Goal: Task Accomplishment & Management: Complete application form

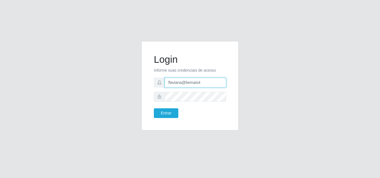
click at [202, 83] on input "flaviana@bemais4" at bounding box center [196, 83] width 62 height 10
type input "flaviana@b3ruas"
click at [361, 113] on div "Login Informe suas credenciais de acesso flaviana@b3ruas Entrar" at bounding box center [190, 89] width 380 height 178
click at [154, 109] on button "Entrar" at bounding box center [166, 114] width 24 height 10
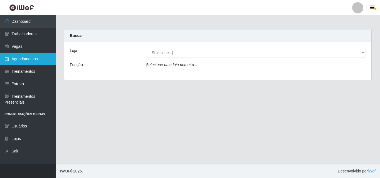
click at [29, 58] on link "Agendamentos" at bounding box center [28, 59] width 56 height 13
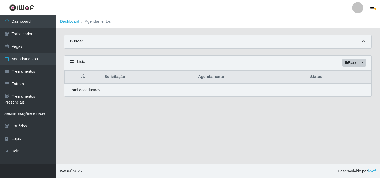
click at [363, 40] on icon at bounding box center [364, 42] width 4 height 4
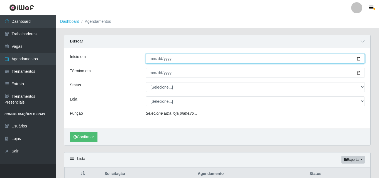
click at [151, 59] on input "Início em" at bounding box center [255, 59] width 219 height 10
type input "[DATE]"
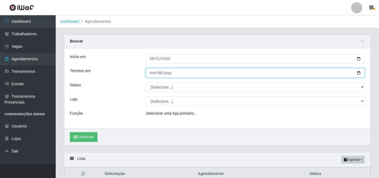
click at [150, 75] on input "Término em" at bounding box center [255, 73] width 219 height 10
type input "[DATE]"
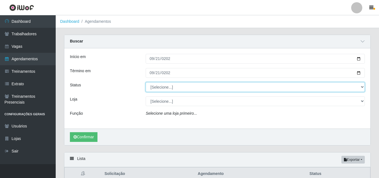
click at [163, 87] on select "[Selecione...] AGENDADO AGUARDANDO LIBERAR EM ANDAMENTO EM REVISÃO FINALIZADO C…" at bounding box center [255, 87] width 219 height 10
select select "FINALIZADO"
click at [146, 83] on select "[Selecione...] AGENDADO AGUARDANDO LIBERAR EM ANDAMENTO EM REVISÃO FINALIZADO C…" at bounding box center [255, 87] width 219 height 10
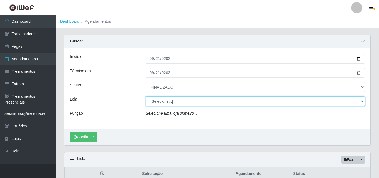
click at [164, 101] on select "[Selecione...] Bemais Supermercados - [GEOGRAPHIC_DATA]" at bounding box center [255, 102] width 219 height 10
select select "249"
click at [146, 97] on select "[Selecione...] Bemais Supermercados - [GEOGRAPHIC_DATA]" at bounding box center [255, 102] width 219 height 10
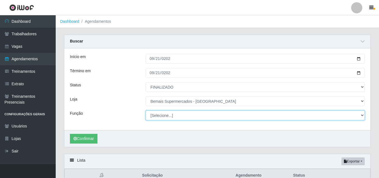
click at [159, 115] on select "[Selecione...] ASG ASG + ASG ++ Auxiliar de Depósito Auxiliar de Depósito + Aux…" at bounding box center [255, 116] width 219 height 10
click at [146, 111] on select "[Selecione...] ASG ASG + ASG ++ Auxiliar de Depósito Auxiliar de Depósito + Aux…" at bounding box center [255, 116] width 219 height 10
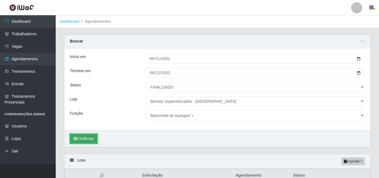
click at [92, 140] on button "Confirmar" at bounding box center [84, 139] width 28 height 10
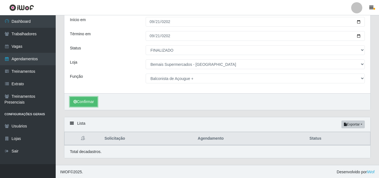
scroll to position [38, 0]
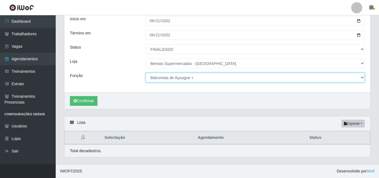
click at [189, 78] on select "[Selecione...] ASG ASG + ASG ++ Auxiliar de Depósito Auxiliar de Depósito + Aux…" at bounding box center [255, 78] width 219 height 10
click at [196, 79] on select "[Selecione...] ASG ASG + ASG ++ Auxiliar de Depósito Auxiliar de Depósito + Aux…" at bounding box center [255, 78] width 219 height 10
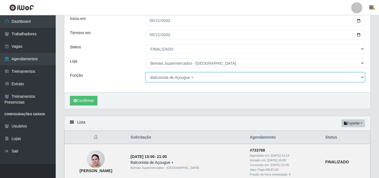
select select "125"
click at [146, 73] on select "[Selecione...] ASG ASG + ASG ++ Auxiliar de Depósito Auxiliar de Depósito + Aux…" at bounding box center [255, 78] width 219 height 10
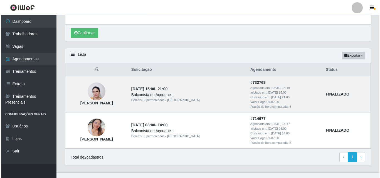
scroll to position [115, 0]
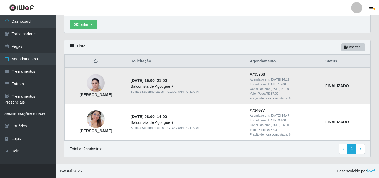
click at [118, 88] on td "[PERSON_NAME]" at bounding box center [96, 86] width 63 height 36
click at [105, 83] on img at bounding box center [96, 84] width 18 height 24
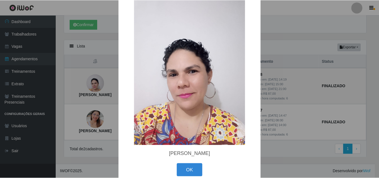
scroll to position [26, 0]
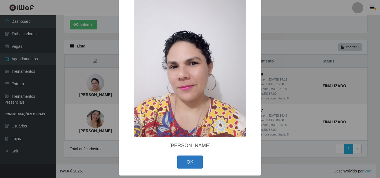
click at [195, 161] on button "OK" at bounding box center [190, 162] width 26 height 13
